Goal: Task Accomplishment & Management: Manage account settings

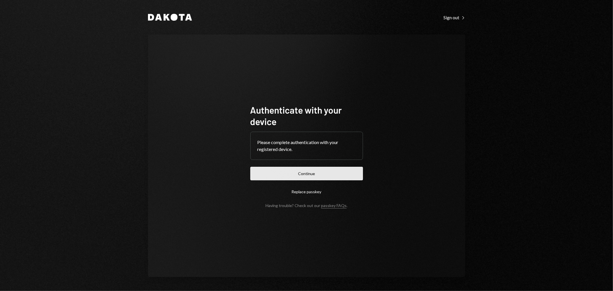
click at [323, 174] on button "Continue" at bounding box center [306, 173] width 113 height 13
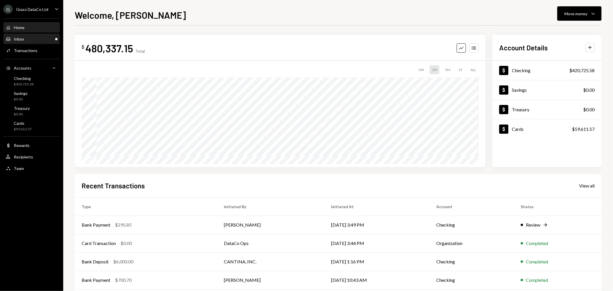
click at [36, 40] on div "Inbox Inbox" at bounding box center [32, 38] width 52 height 5
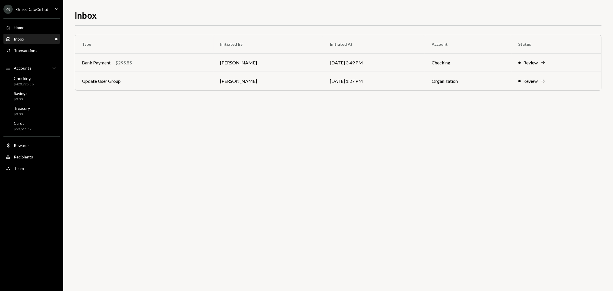
click at [33, 13] on div "G Grass DataCo Ltd" at bounding box center [25, 9] width 45 height 9
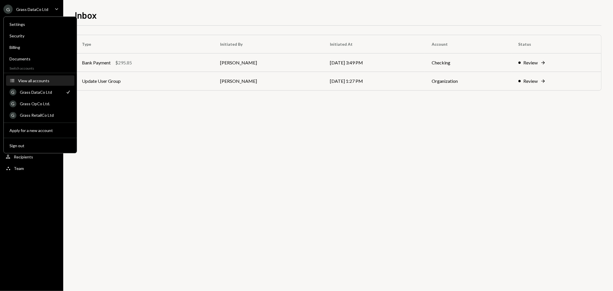
click at [37, 80] on div "View all accounts" at bounding box center [44, 80] width 53 height 5
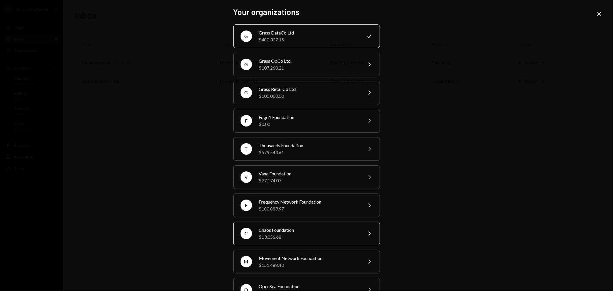
click at [269, 233] on div "Chaos Foundation" at bounding box center [309, 229] width 100 height 7
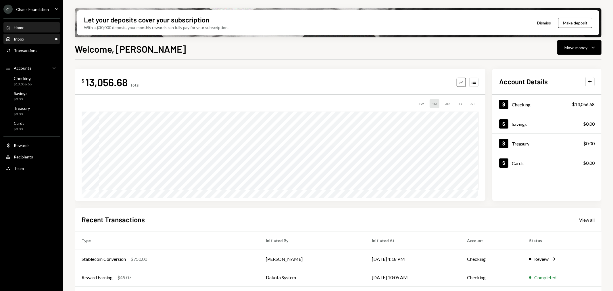
click at [45, 36] on div "Inbox Inbox" at bounding box center [32, 38] width 52 height 5
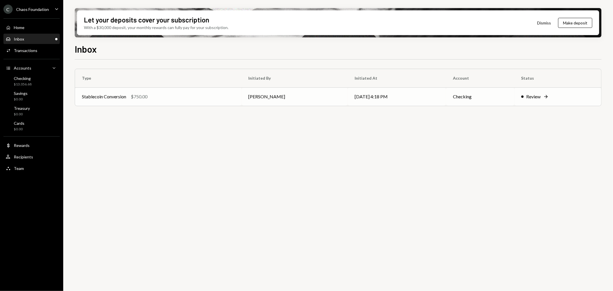
click at [466, 93] on td "Checking" at bounding box center [480, 96] width 68 height 18
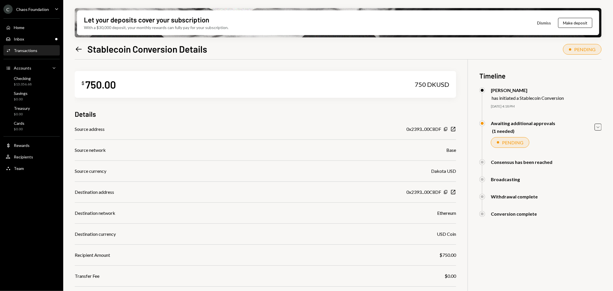
scroll to position [46, 0]
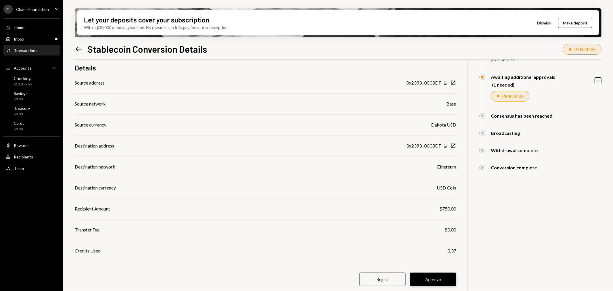
click at [431, 285] on button "Approve" at bounding box center [433, 278] width 46 height 13
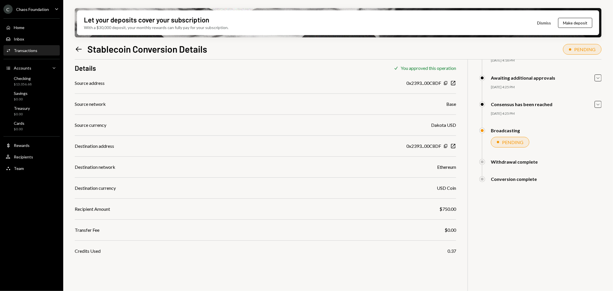
scroll to position [0, 0]
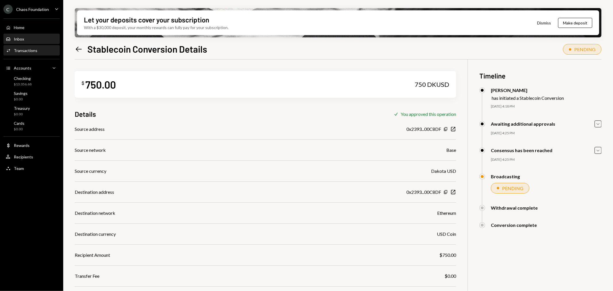
click at [31, 36] on div "Inbox Inbox" at bounding box center [32, 38] width 52 height 5
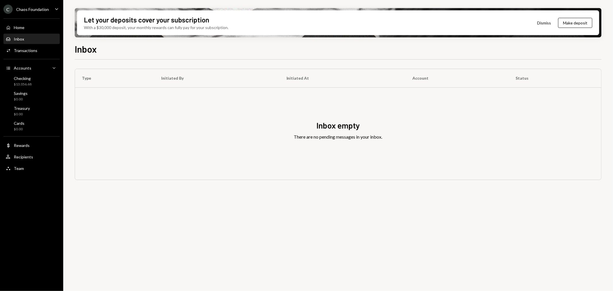
click at [33, 9] on div "Chaos Foundation" at bounding box center [32, 9] width 33 height 5
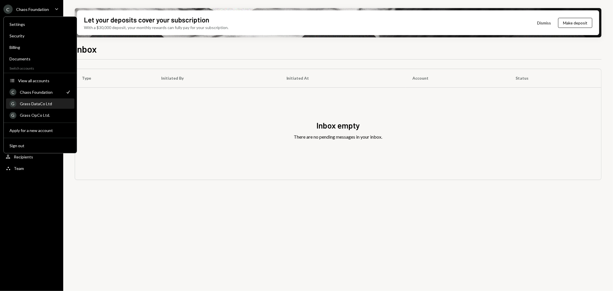
click at [38, 103] on div "Grass DataCo Ltd" at bounding box center [45, 103] width 51 height 5
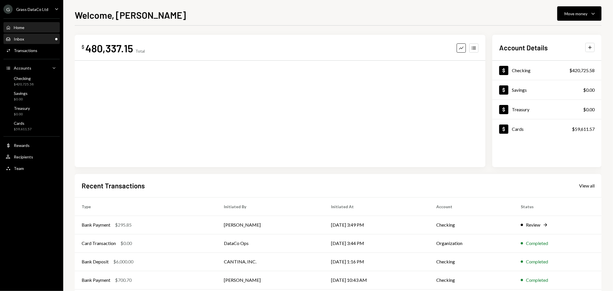
click at [30, 39] on div "Inbox Inbox" at bounding box center [32, 38] width 52 height 5
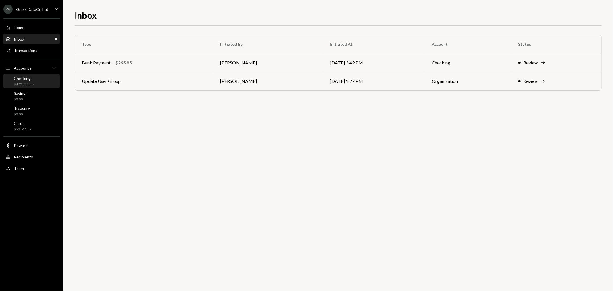
click at [41, 83] on div "Checking $420,725.58" at bounding box center [32, 81] width 52 height 11
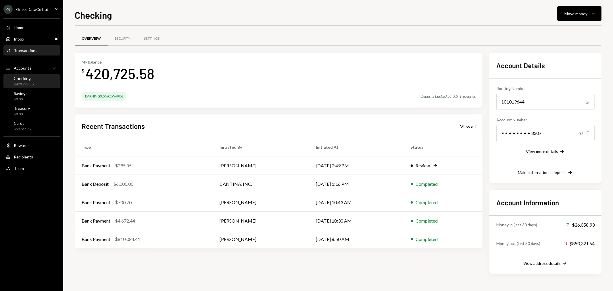
click at [30, 54] on div "Activities Transactions" at bounding box center [32, 51] width 52 height 10
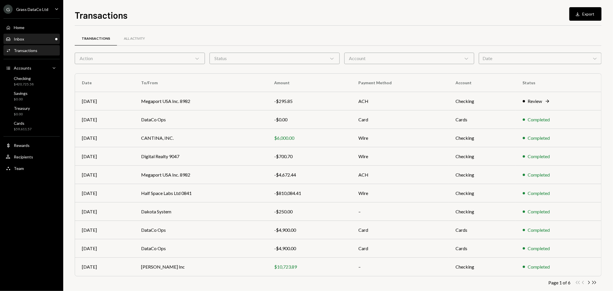
click at [41, 40] on div "Inbox Inbox" at bounding box center [32, 38] width 52 height 5
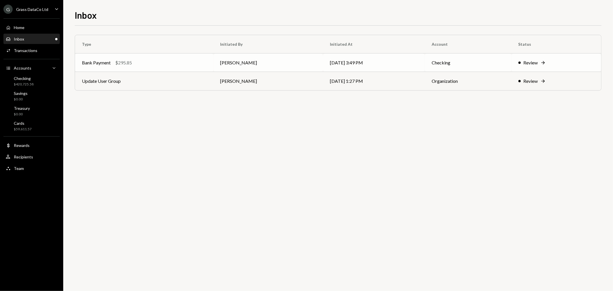
click at [200, 67] on td "Bank Payment $295.85" at bounding box center [144, 62] width 138 height 18
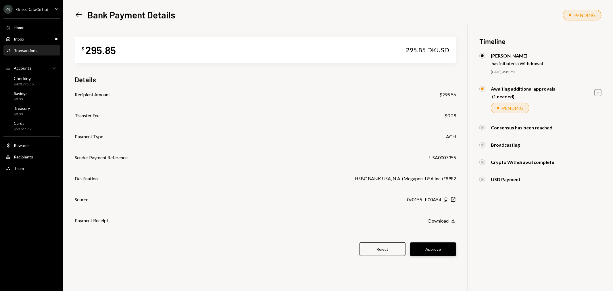
click at [441, 249] on button "Approve" at bounding box center [433, 248] width 46 height 13
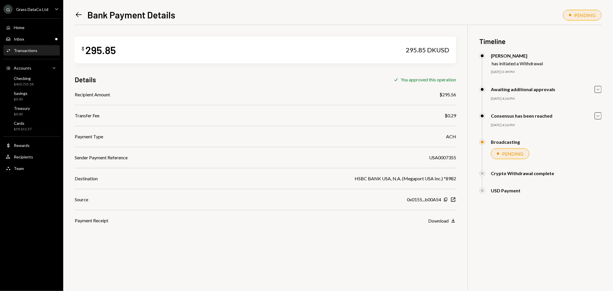
click at [32, 33] on div "Home Home Inbox Inbox Activities Transactions Accounts Accounts Caret Down Chec…" at bounding box center [31, 94] width 63 height 159
click at [30, 38] on div "Inbox Inbox" at bounding box center [32, 38] width 52 height 5
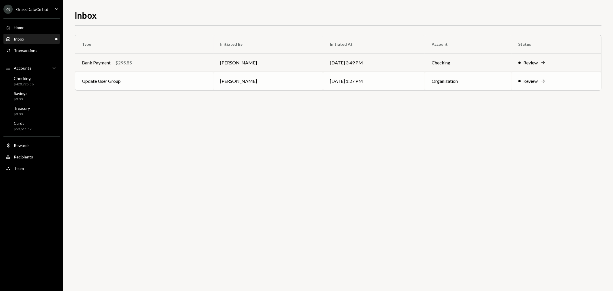
click at [170, 84] on td "Update User Group" at bounding box center [144, 81] width 138 height 18
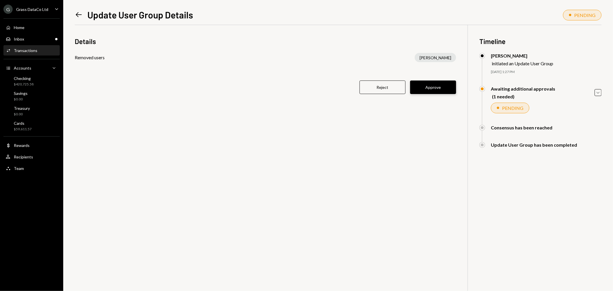
click at [425, 90] on button "Approve" at bounding box center [433, 86] width 46 height 13
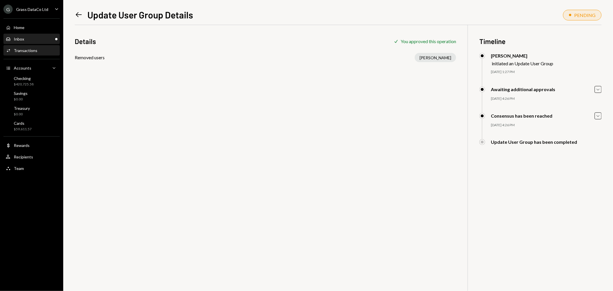
click at [29, 37] on div "Inbox Inbox" at bounding box center [32, 38] width 52 height 5
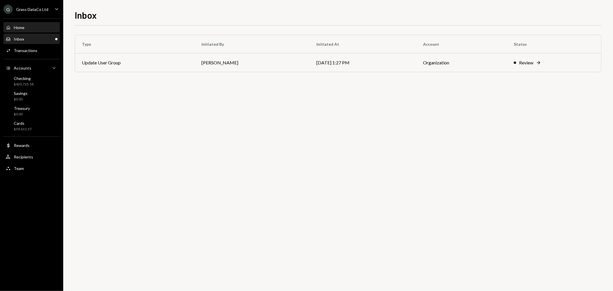
click at [28, 25] on div "Home Home" at bounding box center [32, 27] width 52 height 5
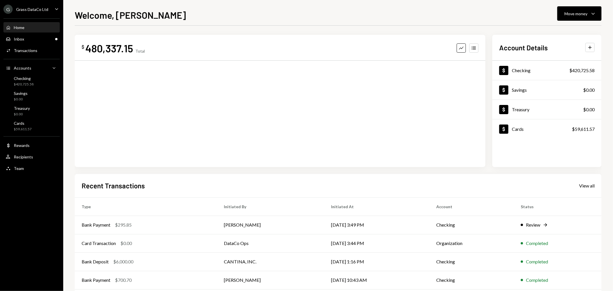
click at [33, 11] on div "Grass DataCo Ltd" at bounding box center [32, 9] width 32 height 5
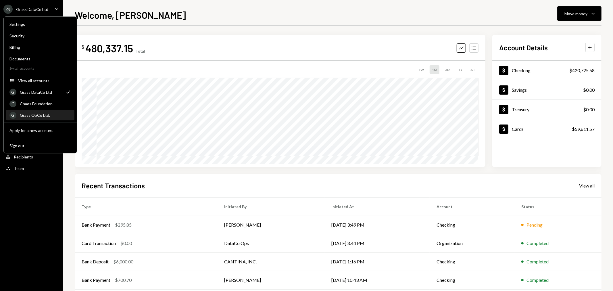
click at [49, 114] on div "Grass OpCo Ltd." at bounding box center [45, 115] width 51 height 5
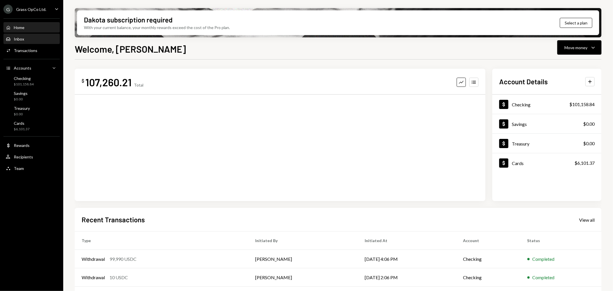
click at [24, 41] on div "Inbox Inbox" at bounding box center [32, 39] width 52 height 10
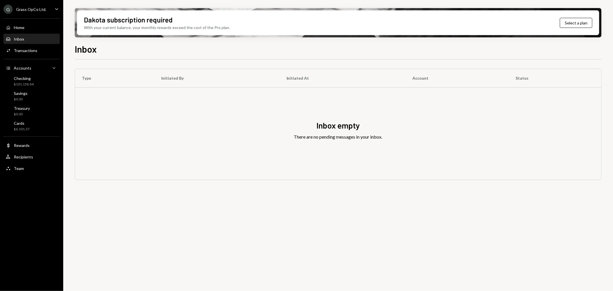
click at [21, 7] on div "Grass OpCo Ltd." at bounding box center [31, 9] width 30 height 5
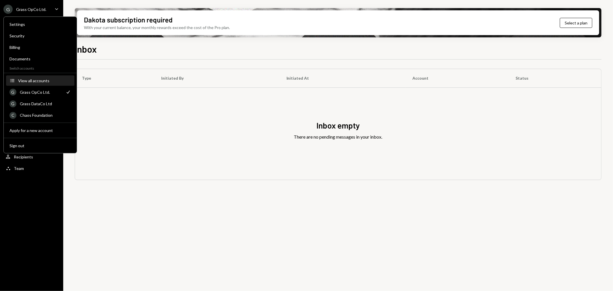
click at [33, 76] on button "Accounts View all accounts" at bounding box center [40, 81] width 68 height 10
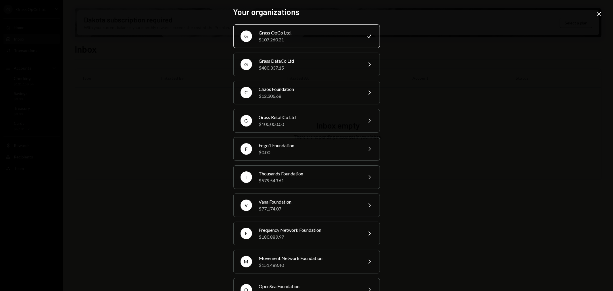
scroll to position [48, 0]
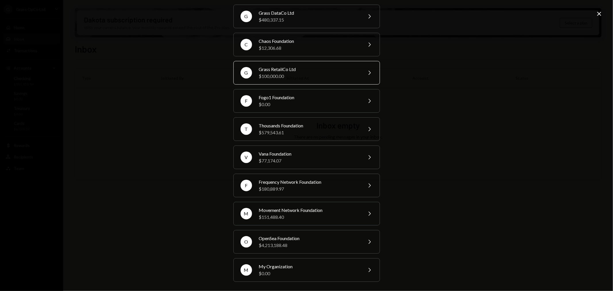
click at [284, 71] on div "Grass RetailCo Ltd" at bounding box center [309, 69] width 100 height 7
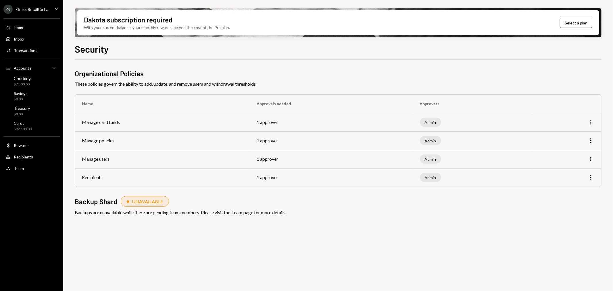
click at [589, 123] on icon "More" at bounding box center [590, 122] width 7 height 7
click at [579, 133] on div "Edit" at bounding box center [577, 134] width 29 height 10
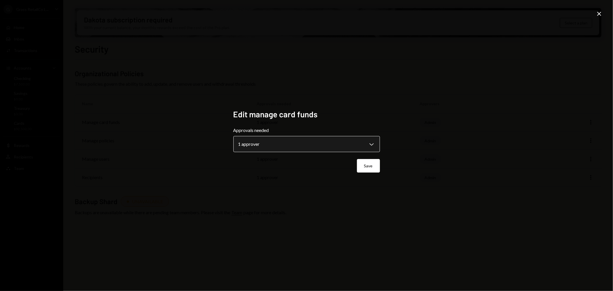
click at [312, 140] on body "**********" at bounding box center [306, 145] width 613 height 291
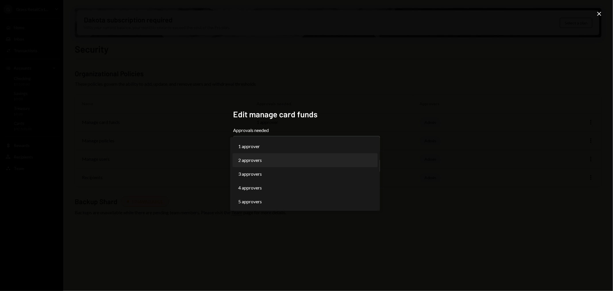
select select "*"
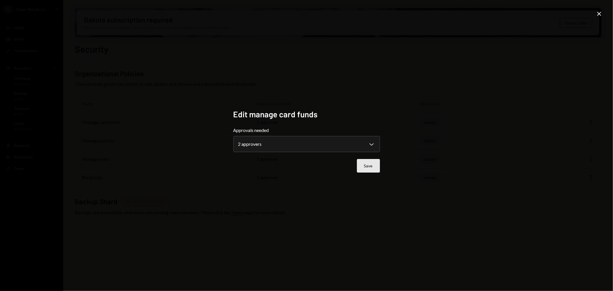
click at [378, 159] on form "**********" at bounding box center [306, 150] width 146 height 46
click at [376, 161] on button "Save" at bounding box center [368, 165] width 23 height 13
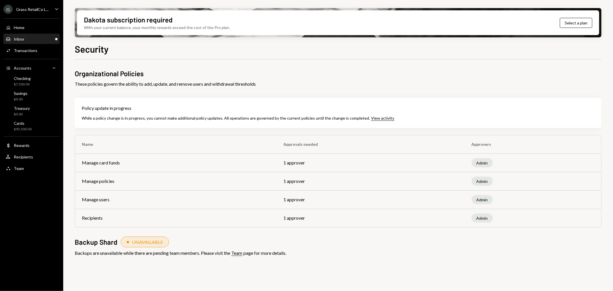
click at [26, 39] on div "Inbox Inbox" at bounding box center [32, 38] width 52 height 5
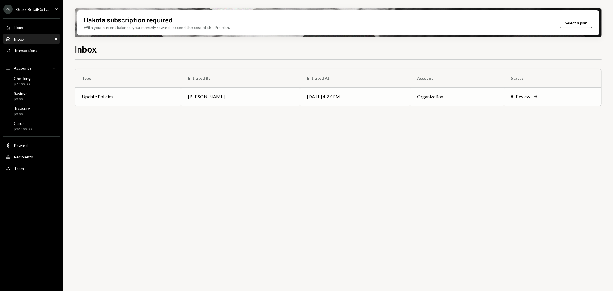
click at [191, 98] on td "[PERSON_NAME]" at bounding box center [240, 96] width 119 height 18
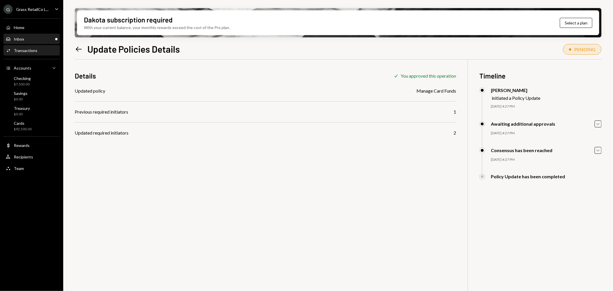
click at [26, 43] on div "Inbox Inbox" at bounding box center [32, 39] width 52 height 10
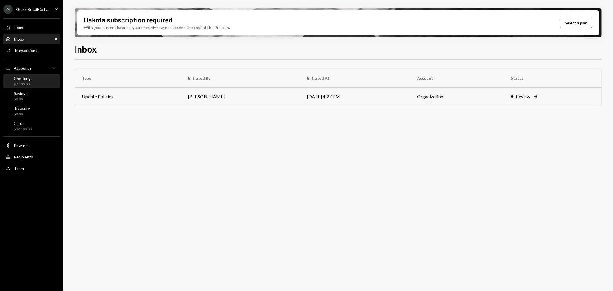
click at [21, 77] on div "Checking" at bounding box center [22, 78] width 17 height 5
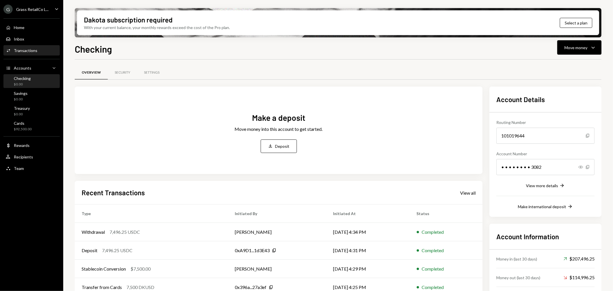
click at [31, 48] on div "Activities Transactions" at bounding box center [22, 50] width 32 height 5
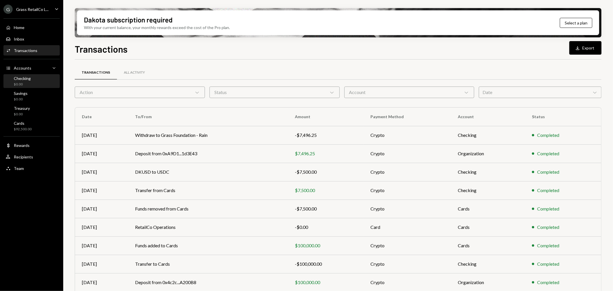
click at [35, 80] on div "Checking $0.00" at bounding box center [32, 81] width 52 height 11
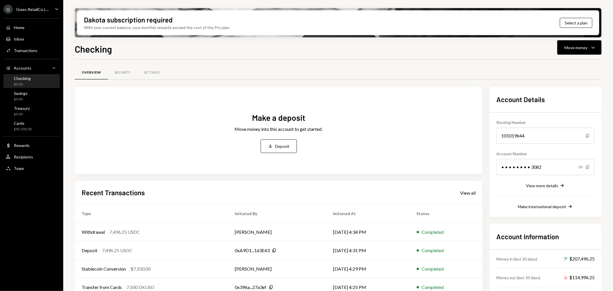
click at [35, 10] on div "Grass RetailCo L..." at bounding box center [32, 9] width 32 height 5
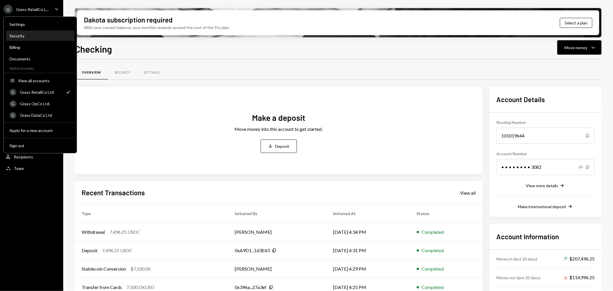
click at [36, 39] on div "Security" at bounding box center [39, 36] width 61 height 10
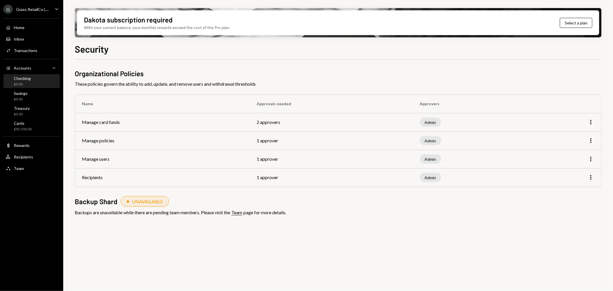
click at [32, 77] on div "Checking $0.00" at bounding box center [32, 81] width 52 height 11
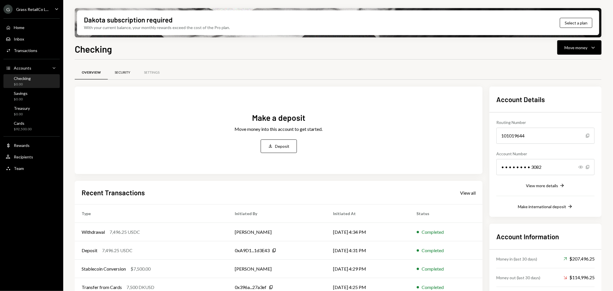
click at [115, 71] on div "Security" at bounding box center [123, 72] width 16 height 5
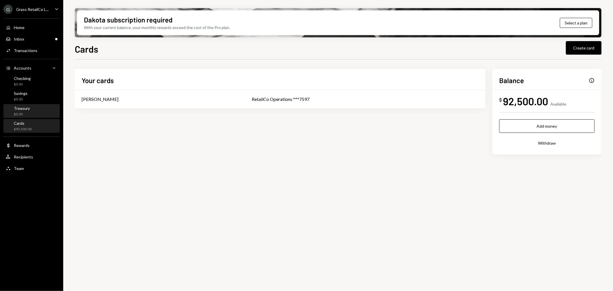
click at [24, 111] on div "Treasury $0.00" at bounding box center [22, 111] width 16 height 11
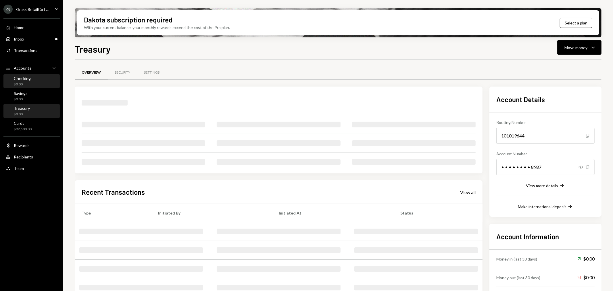
click at [28, 76] on div "Checking" at bounding box center [22, 78] width 17 height 5
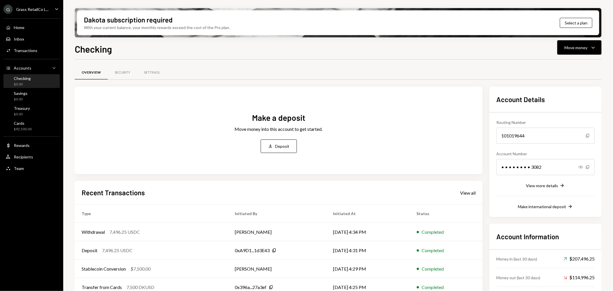
click at [24, 32] on div "Home Home Inbox Inbox Activities Transactions Accounts Accounts Caret Down Chec…" at bounding box center [31, 94] width 63 height 159
click at [24, 41] on div "Inbox Inbox" at bounding box center [32, 39] width 52 height 10
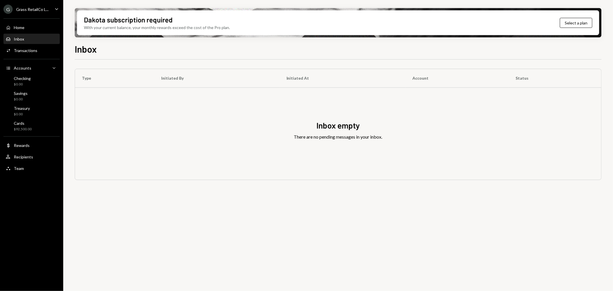
click at [24, 15] on div "Home Home Inbox Inbox Activities Transactions Accounts Accounts Caret Down Chec…" at bounding box center [31, 94] width 63 height 159
click at [25, 10] on div "Grass RetailCo L..." at bounding box center [32, 9] width 32 height 5
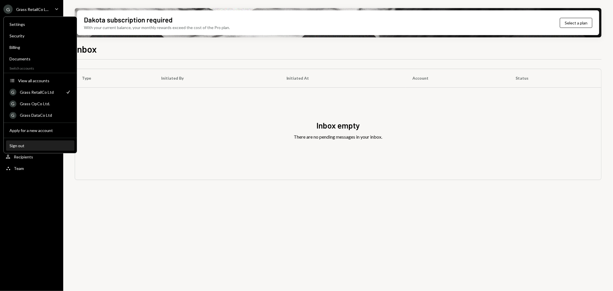
click at [32, 146] on div "Sign out" at bounding box center [39, 145] width 61 height 5
